Goal: Check status: Check status

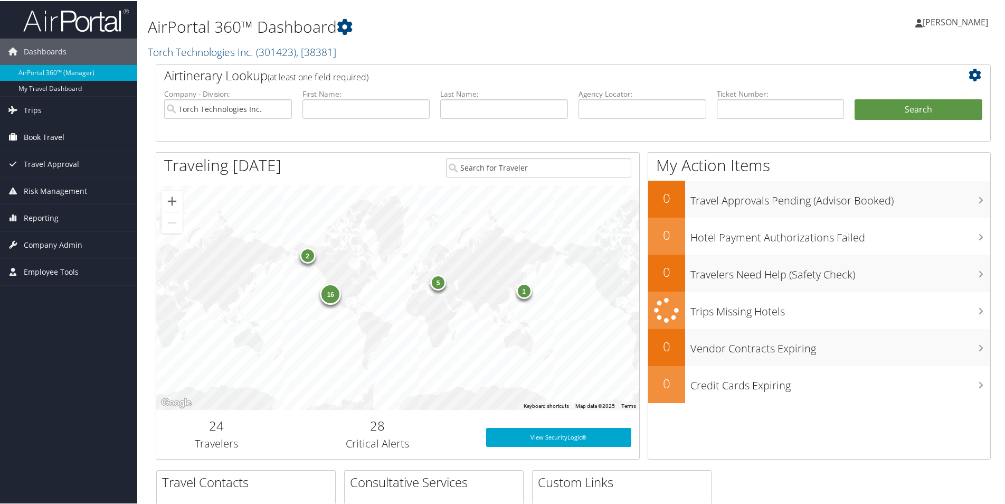
click at [39, 140] on span "Book Travel" at bounding box center [44, 136] width 41 height 26
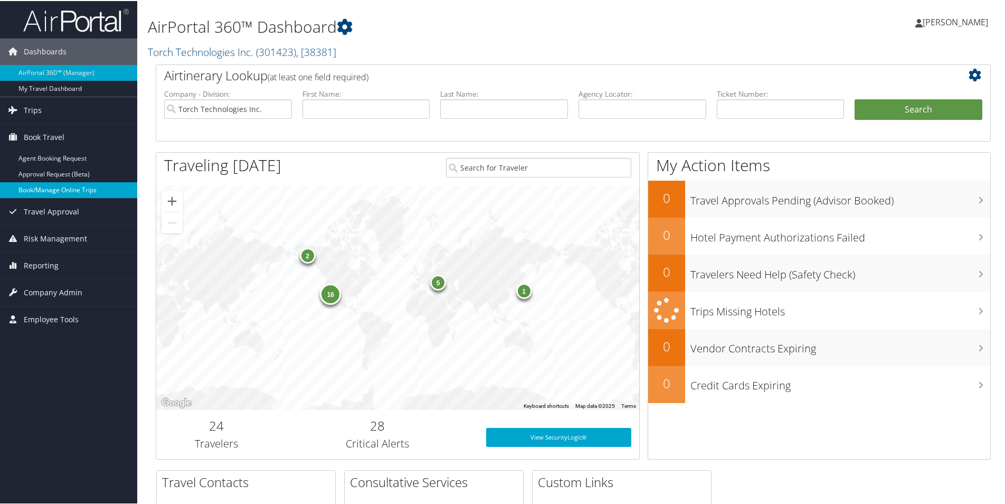
click at [44, 191] on link "Book/Manage Online Trips" at bounding box center [68, 189] width 137 height 16
click at [384, 107] on input "text" at bounding box center [367, 108] width 128 height 20
type input "[PERSON_NAME]"
type input "holland"
click at [855, 98] on button "Search" at bounding box center [919, 108] width 128 height 21
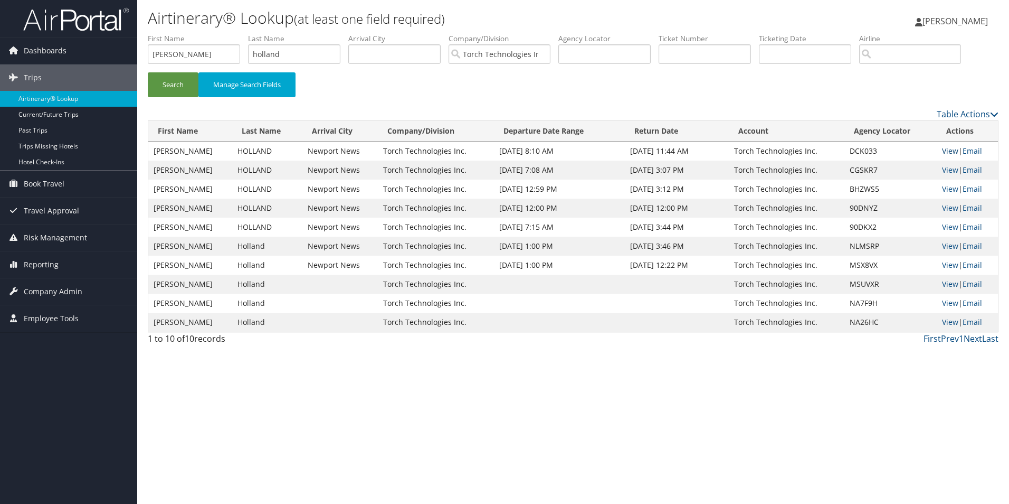
click at [950, 152] on link "View" at bounding box center [950, 151] width 16 height 10
drag, startPoint x: 197, startPoint y: 55, endPoint x: 17, endPoint y: 38, distance: 181.3
click at [17, 38] on div "Dashboards AirPortal 360™ (Manager) My Travel Dashboard Trips Airtinerary® Look…" at bounding box center [504, 252] width 1009 height 504
type input "christopher"
type input "lee"
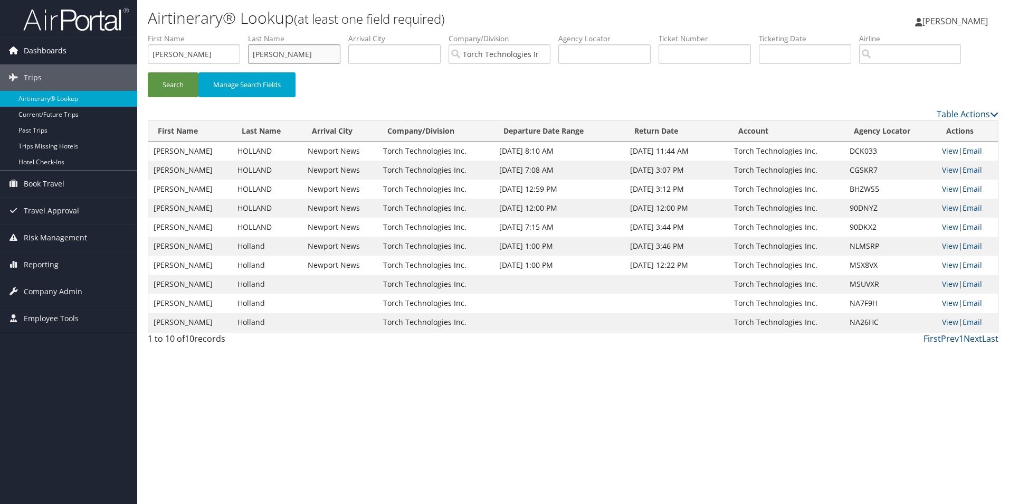
click at [148, 72] on button "Search" at bounding box center [173, 84] width 51 height 25
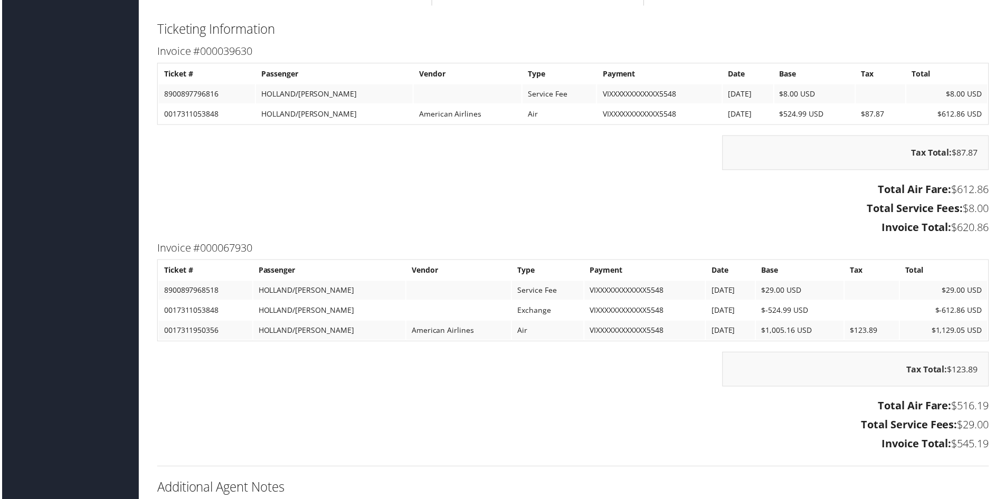
scroll to position [1318, 0]
